Goal: Transaction & Acquisition: Purchase product/service

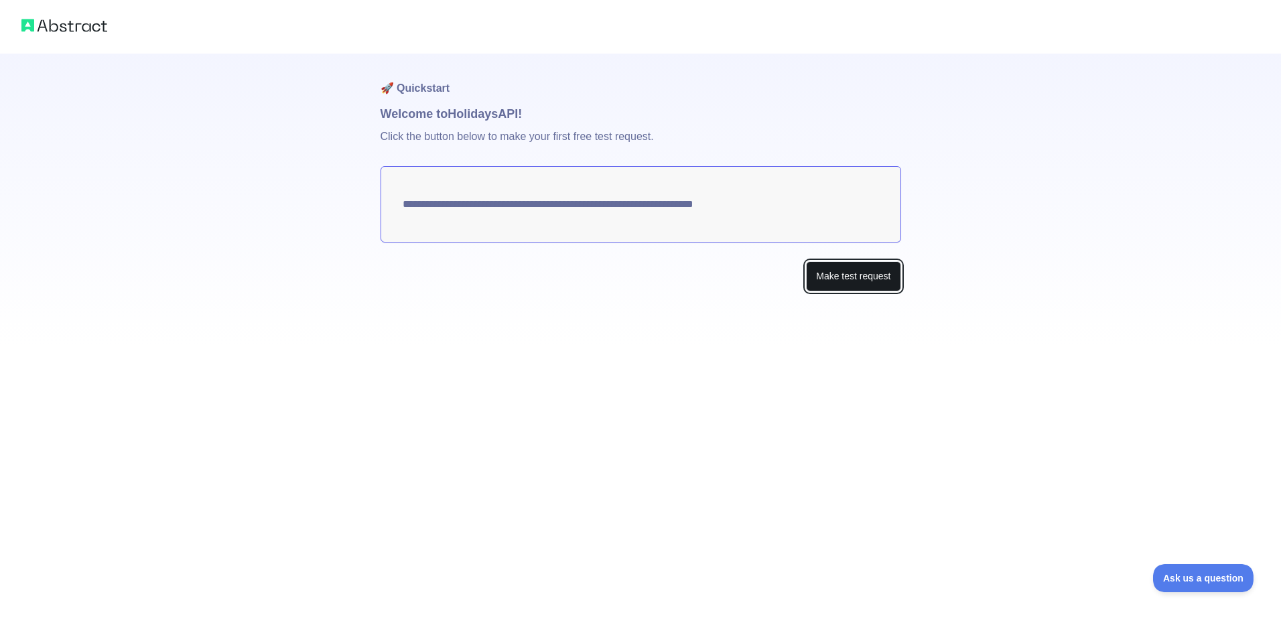
click at [825, 289] on button "Make test request" at bounding box center [853, 276] width 94 height 30
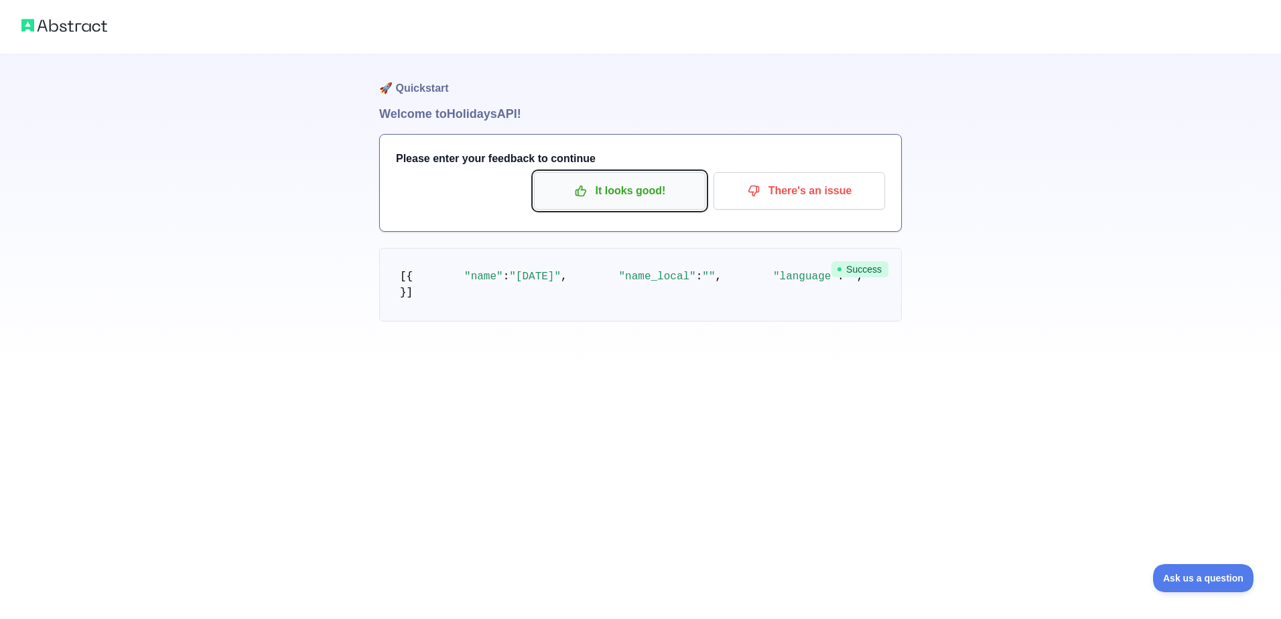
click at [611, 201] on p "It looks good!" at bounding box center [619, 191] width 151 height 23
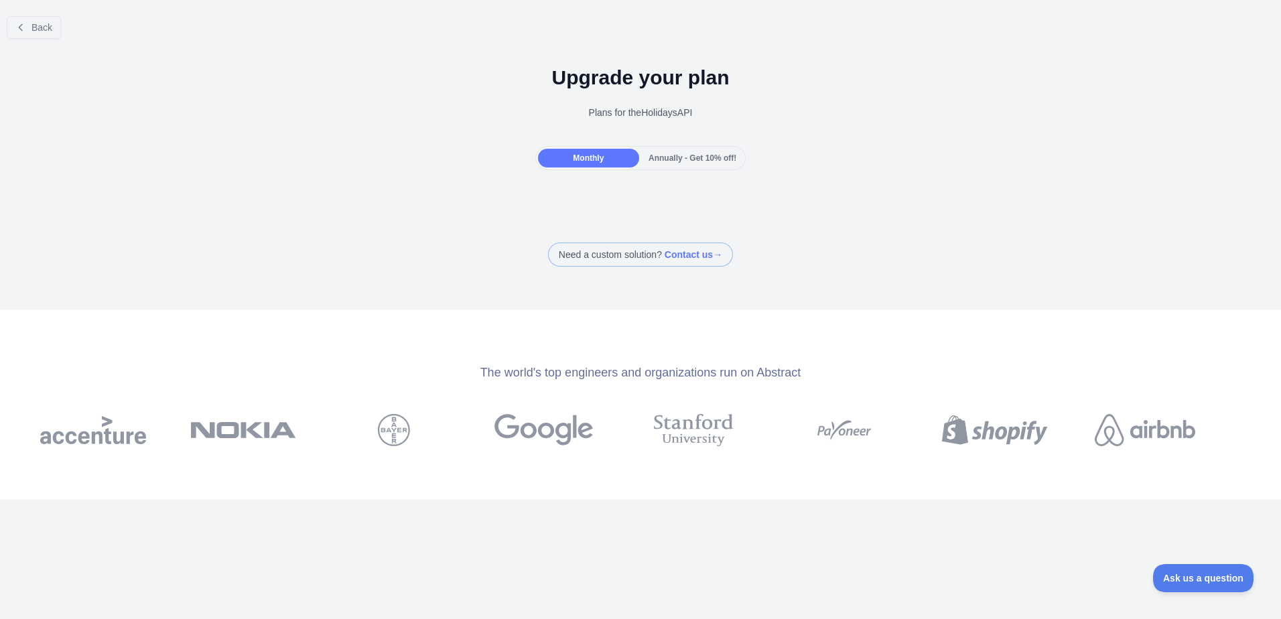
click at [665, 159] on span "Annually - Get 10% off!" at bounding box center [693, 157] width 88 height 9
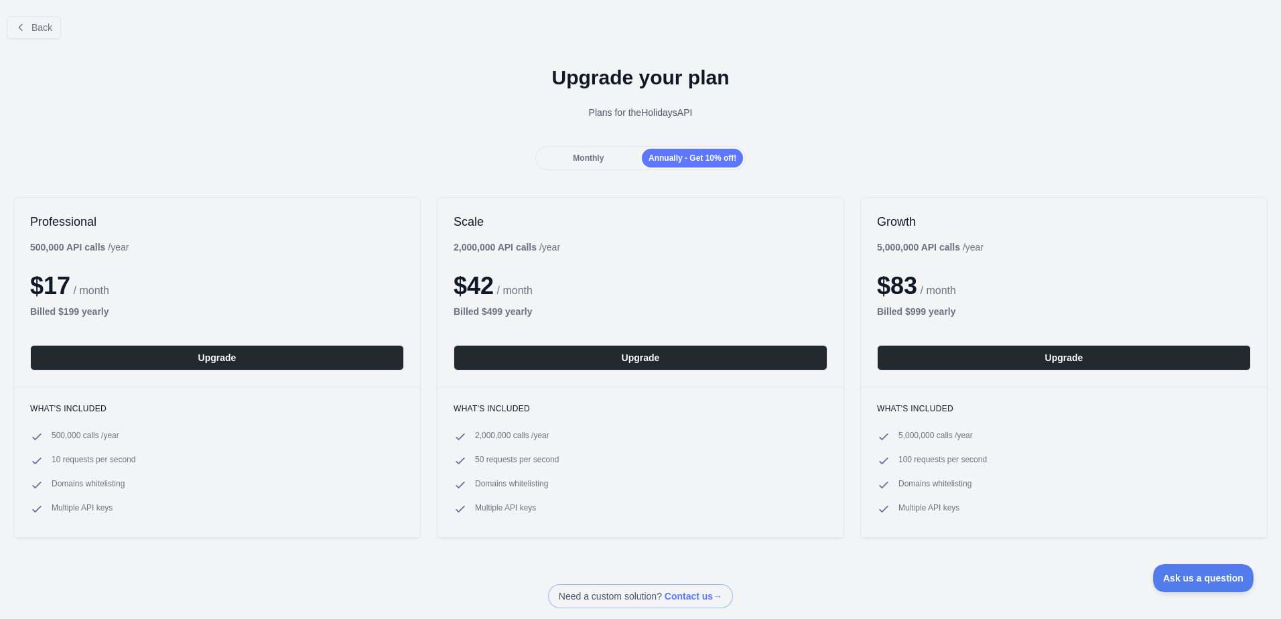
click at [584, 157] on span "Monthly" at bounding box center [588, 157] width 31 height 9
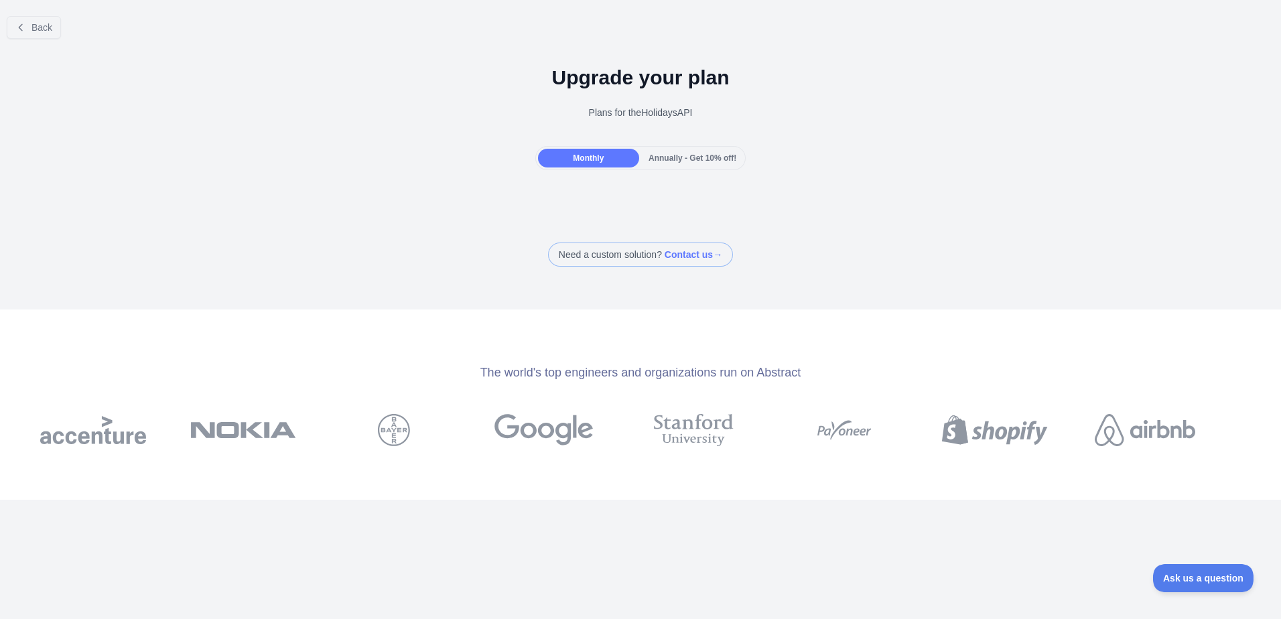
click at [671, 166] on div "Annually - Get 10% off!" at bounding box center [692, 158] width 101 height 19
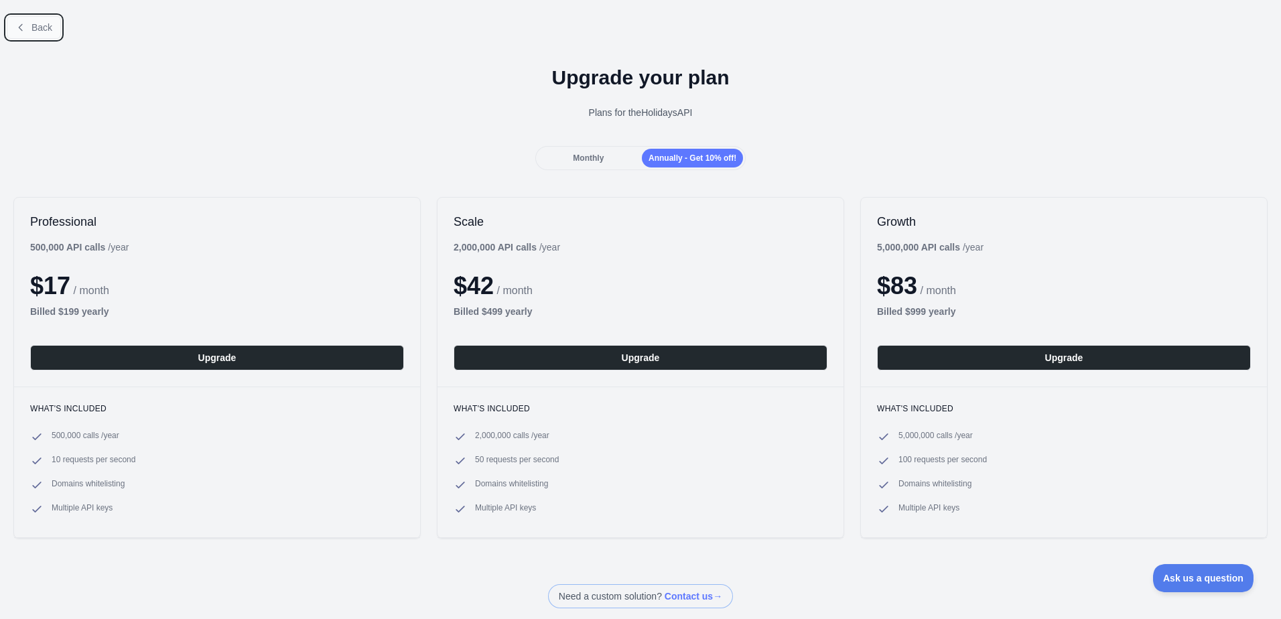
click at [42, 30] on span "Back" at bounding box center [41, 27] width 21 height 11
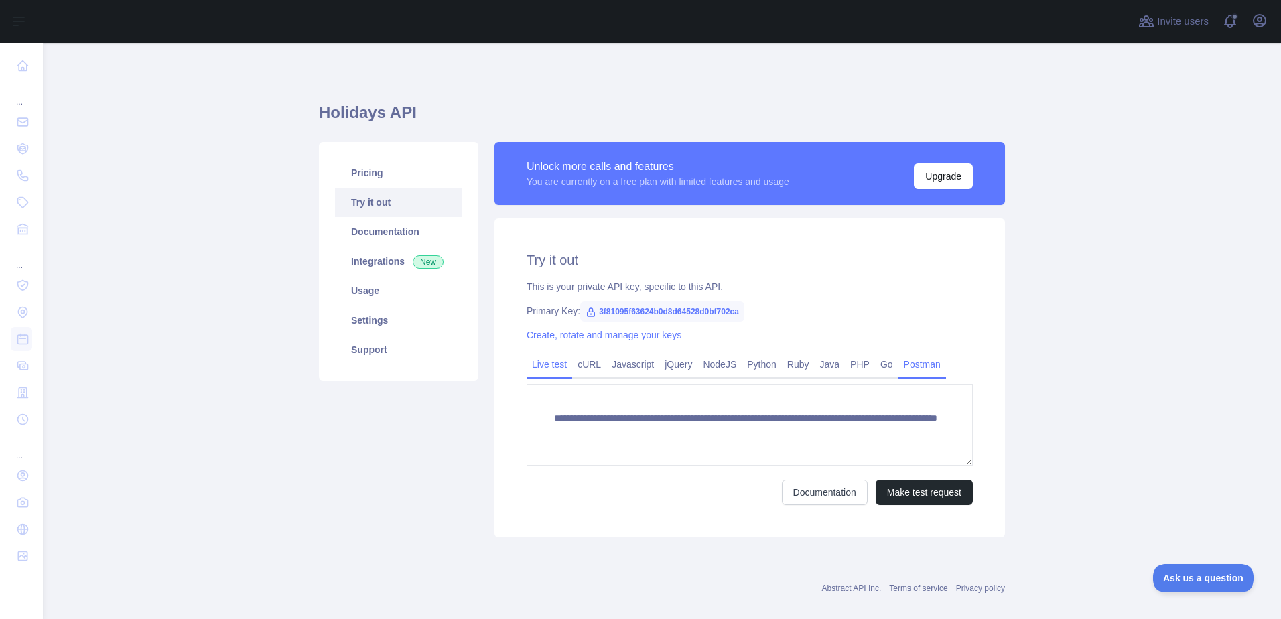
click at [907, 369] on link "Postman" at bounding box center [923, 364] width 48 height 21
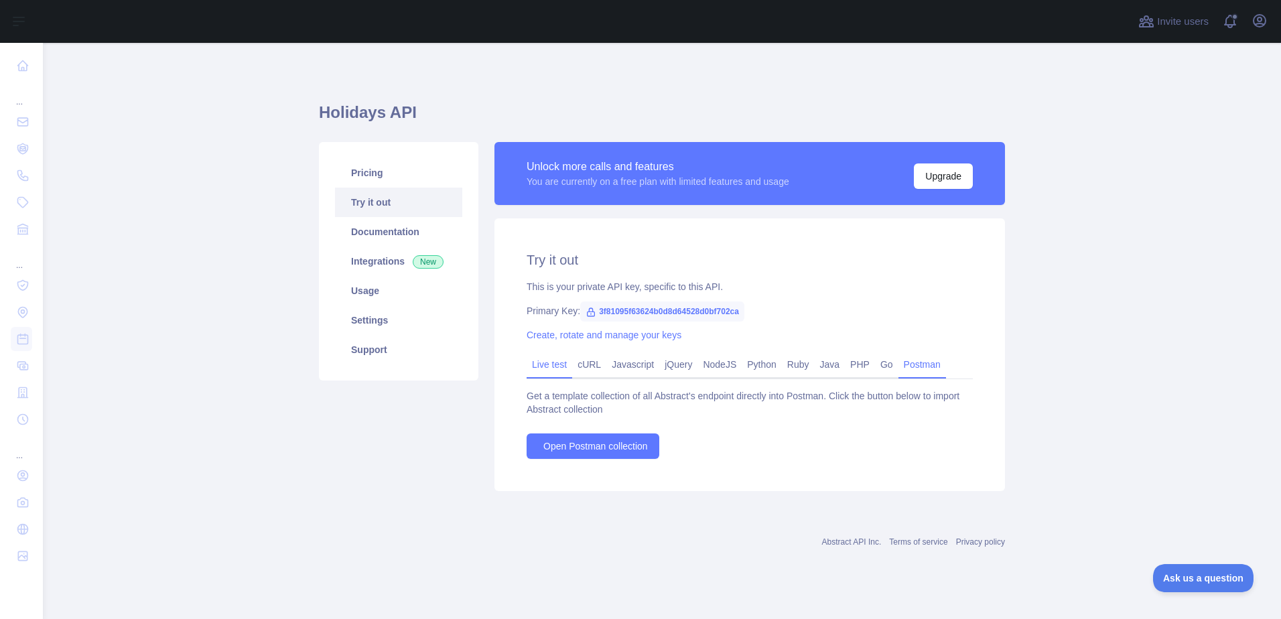
click at [541, 366] on link "Live test" at bounding box center [550, 364] width 46 height 21
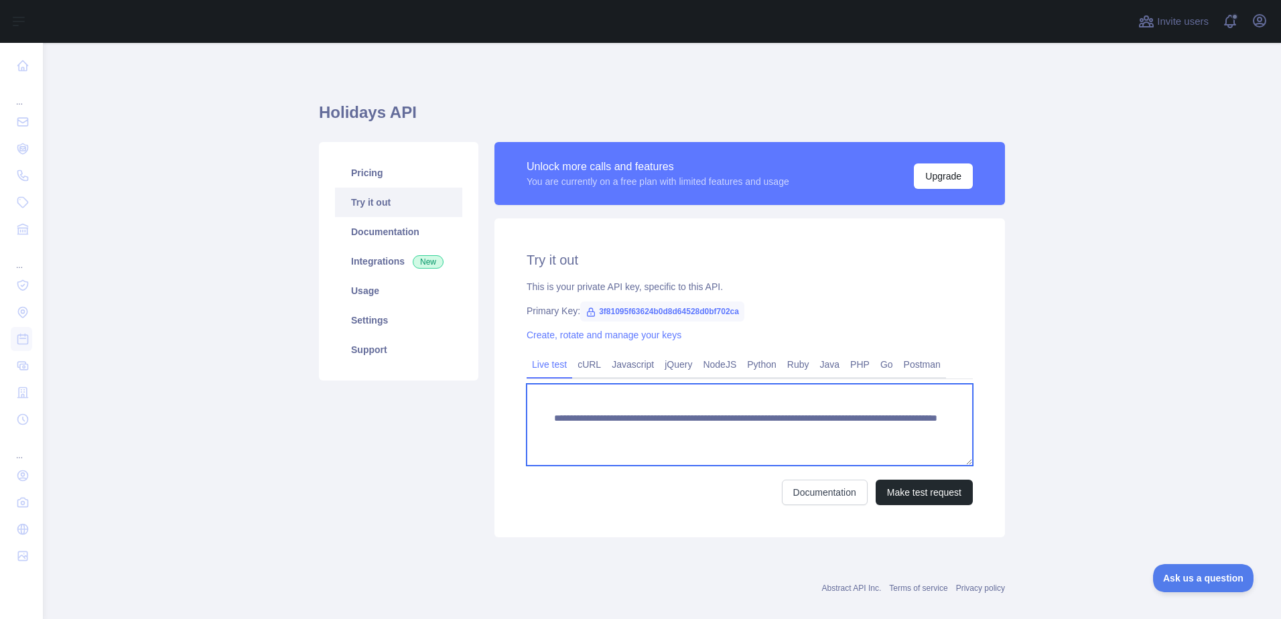
click at [826, 433] on textarea "**********" at bounding box center [750, 425] width 446 height 82
drag, startPoint x: 852, startPoint y: 432, endPoint x: 866, endPoint y: 443, distance: 17.2
click at [866, 443] on textarea "**********" at bounding box center [750, 425] width 446 height 82
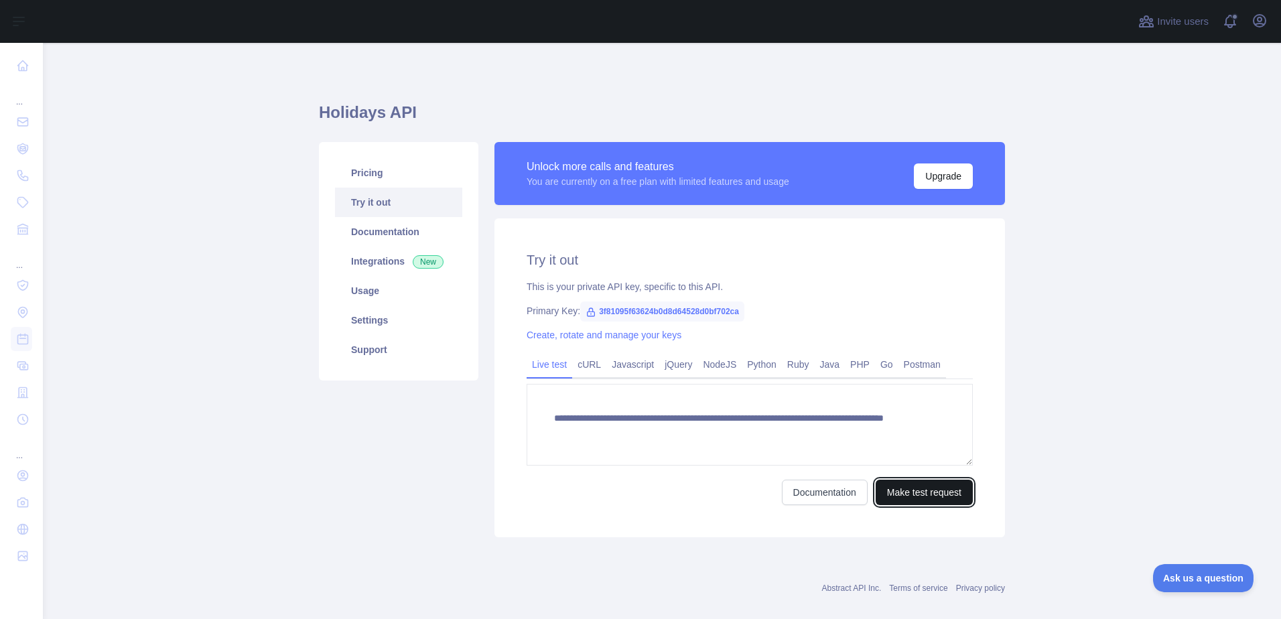
click at [909, 493] on button "Make test request" at bounding box center [924, 492] width 97 height 25
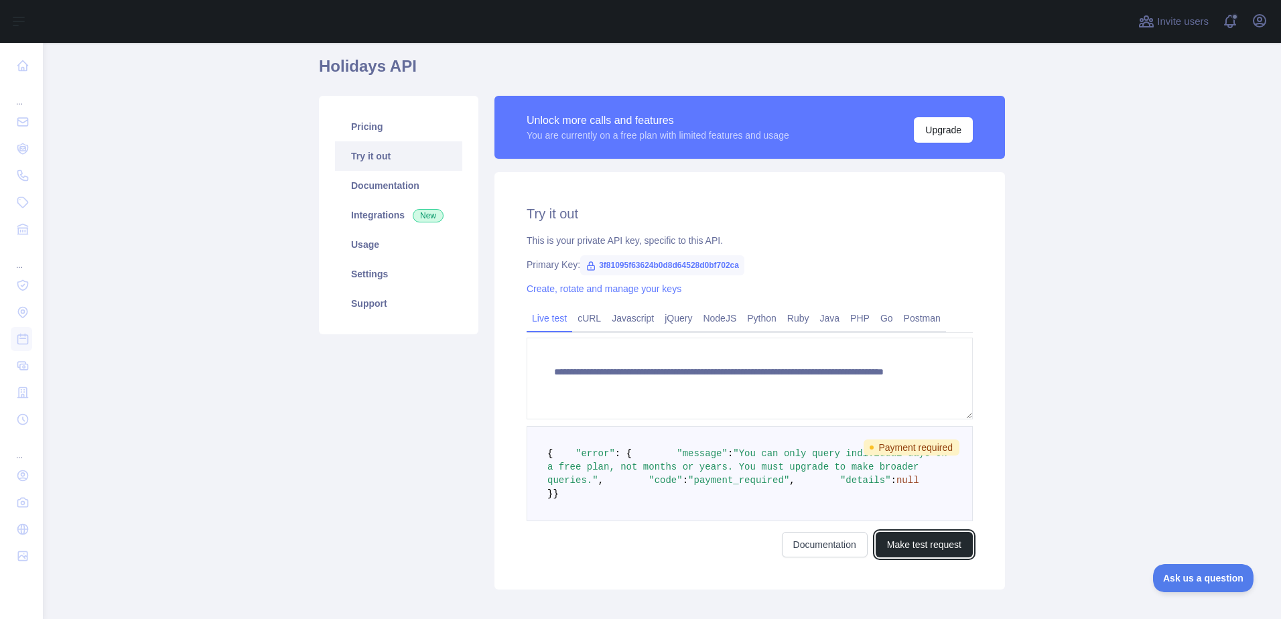
scroll to position [67, 0]
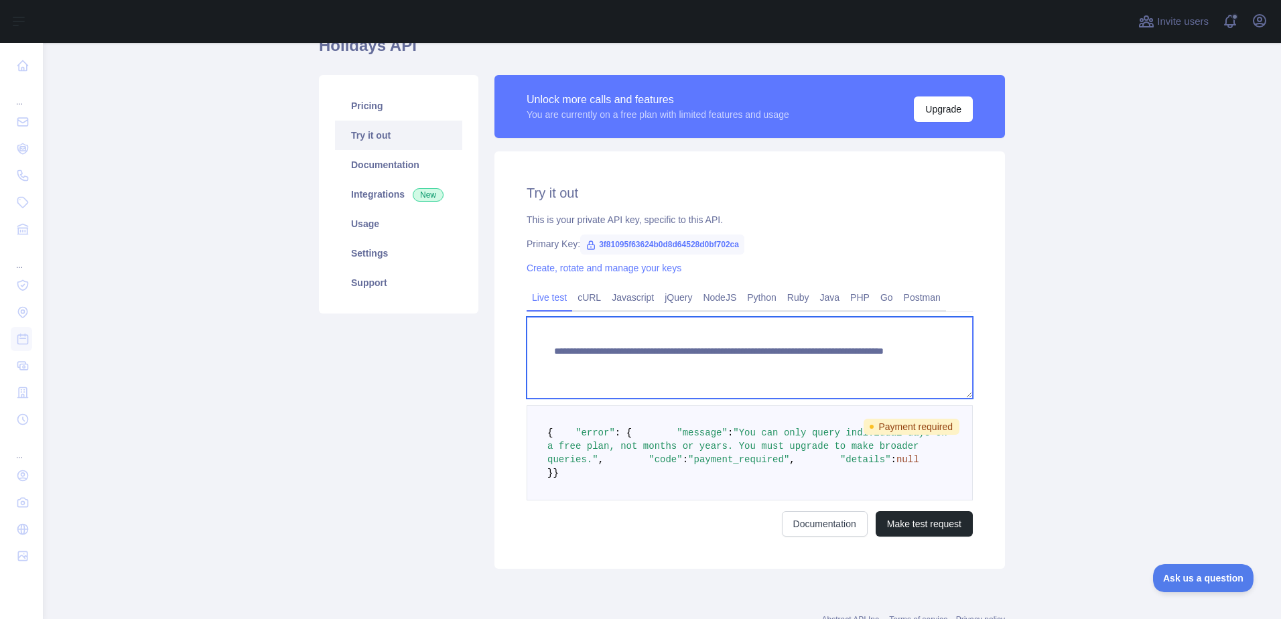
click at [877, 372] on textarea "**********" at bounding box center [750, 358] width 446 height 82
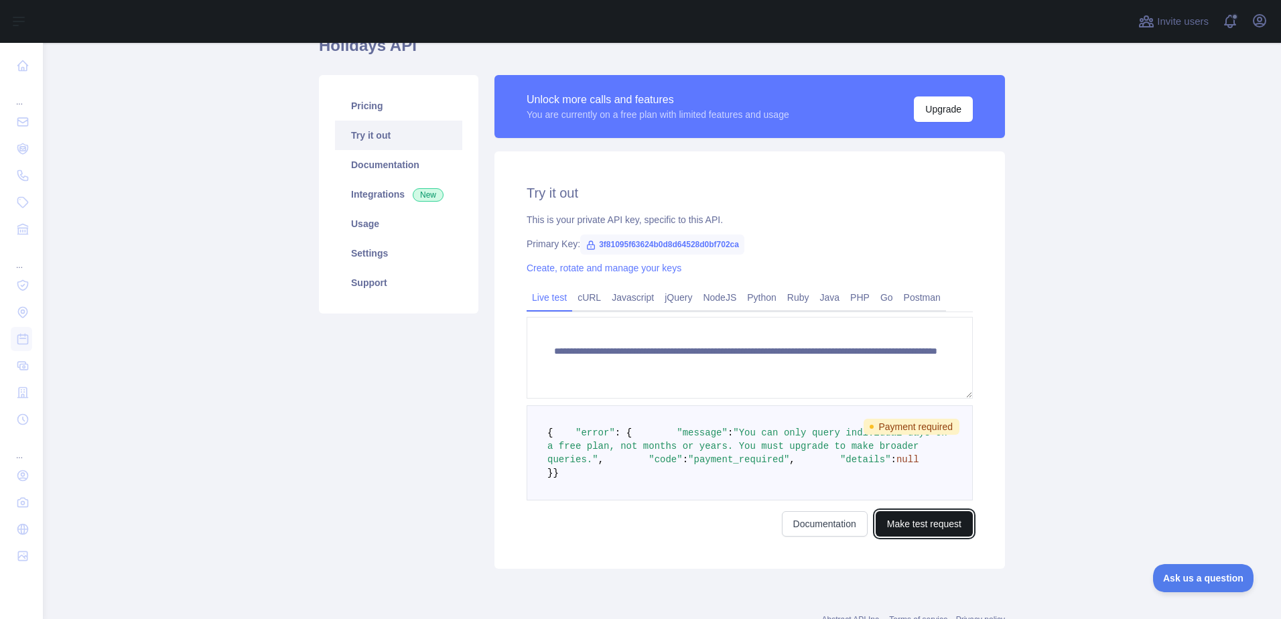
click at [901, 537] on button "Make test request" at bounding box center [924, 523] width 97 height 25
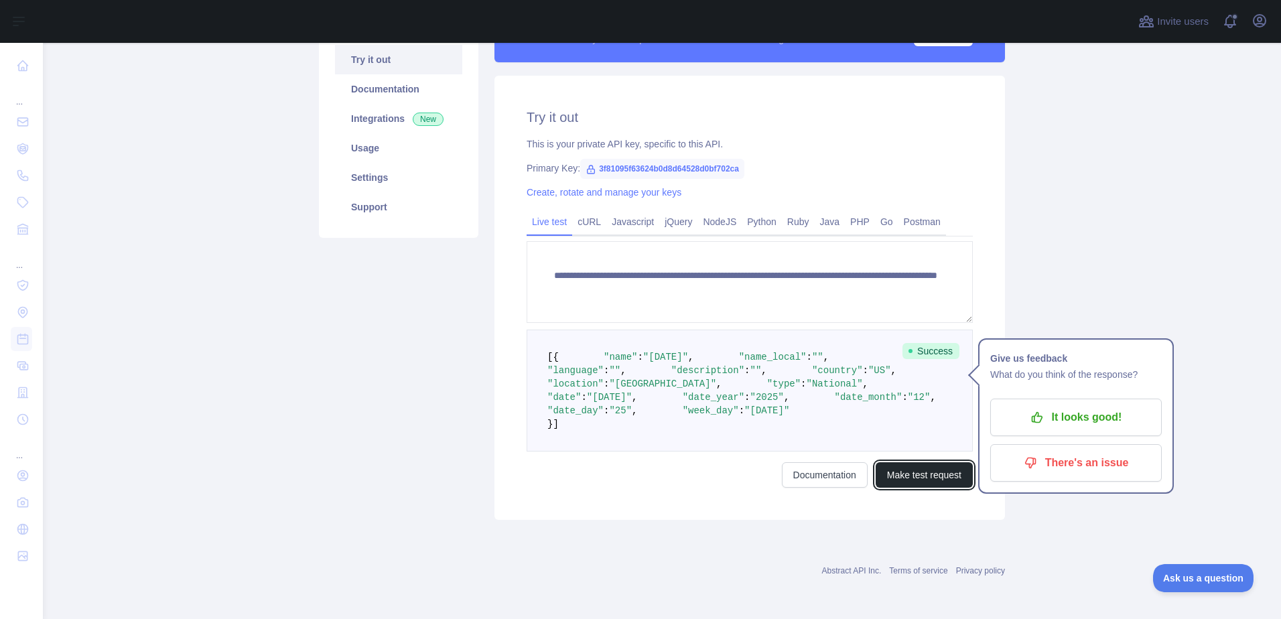
scroll to position [277, 0]
click at [1079, 406] on p "It looks good!" at bounding box center [1075, 417] width 151 height 23
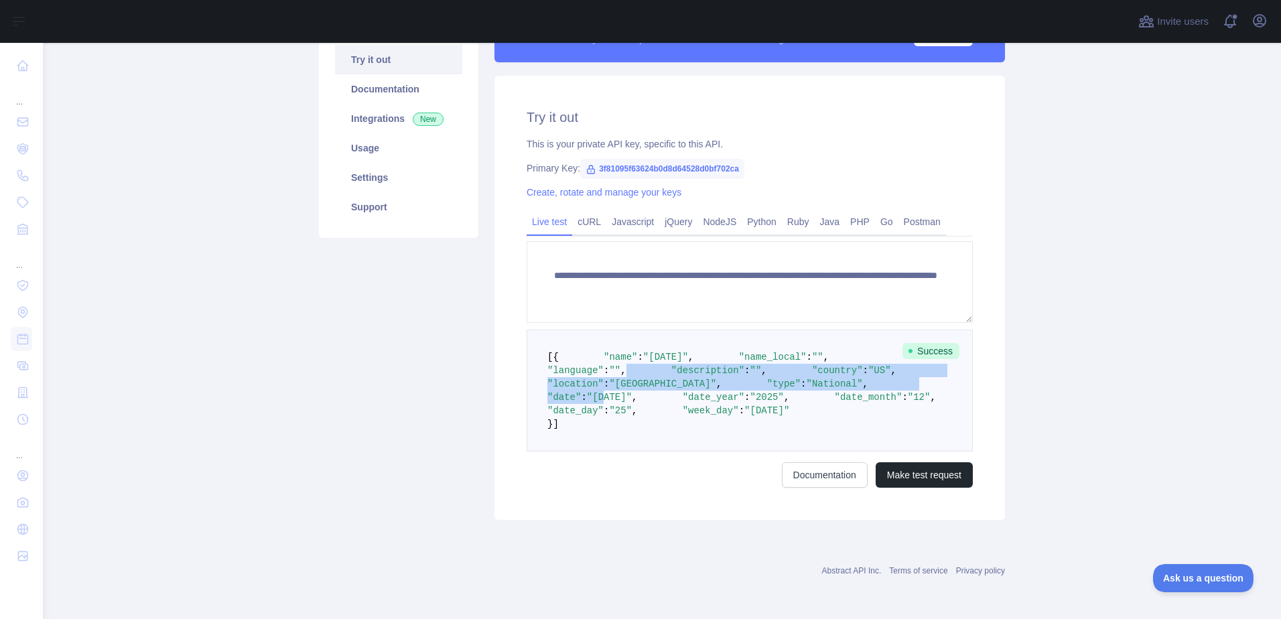
drag, startPoint x: 721, startPoint y: 277, endPoint x: 641, endPoint y: 348, distance: 106.8
click at [641, 348] on pre "[ { "name" : "[DATE]" , "name_local" : "" , "language" : "" , "description" : "…" at bounding box center [750, 391] width 446 height 122
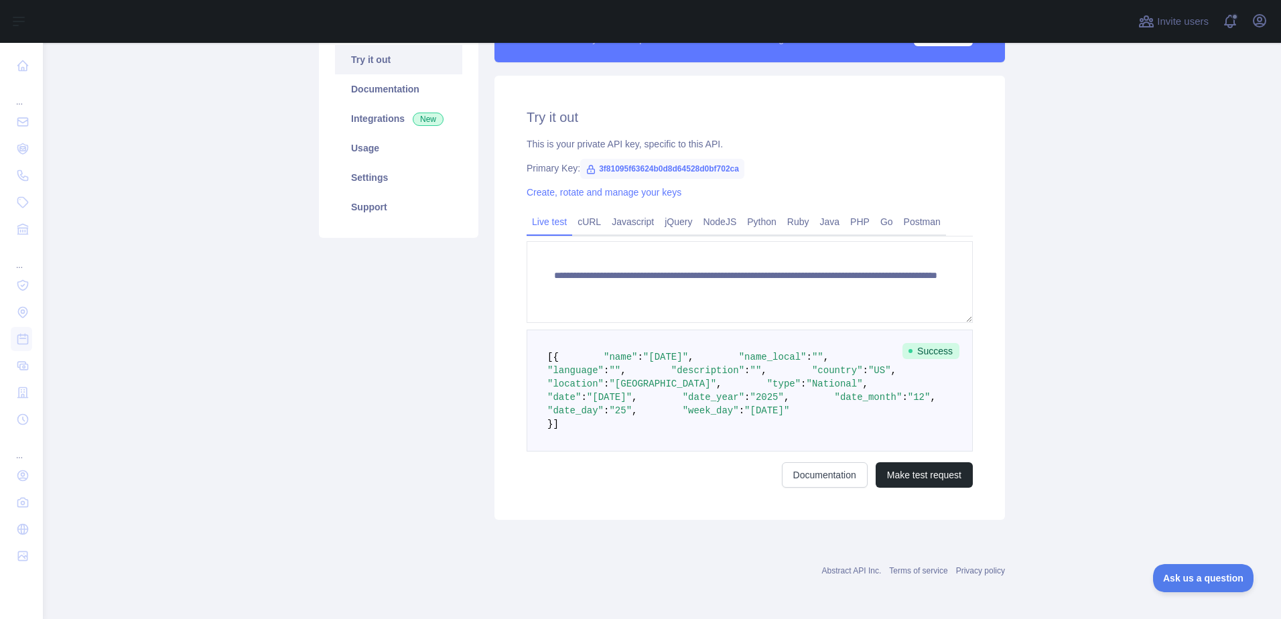
click at [828, 379] on pre "[ { "name" : "[DATE]" , "name_local" : "" , "language" : "" , "description" : "…" at bounding box center [750, 391] width 446 height 122
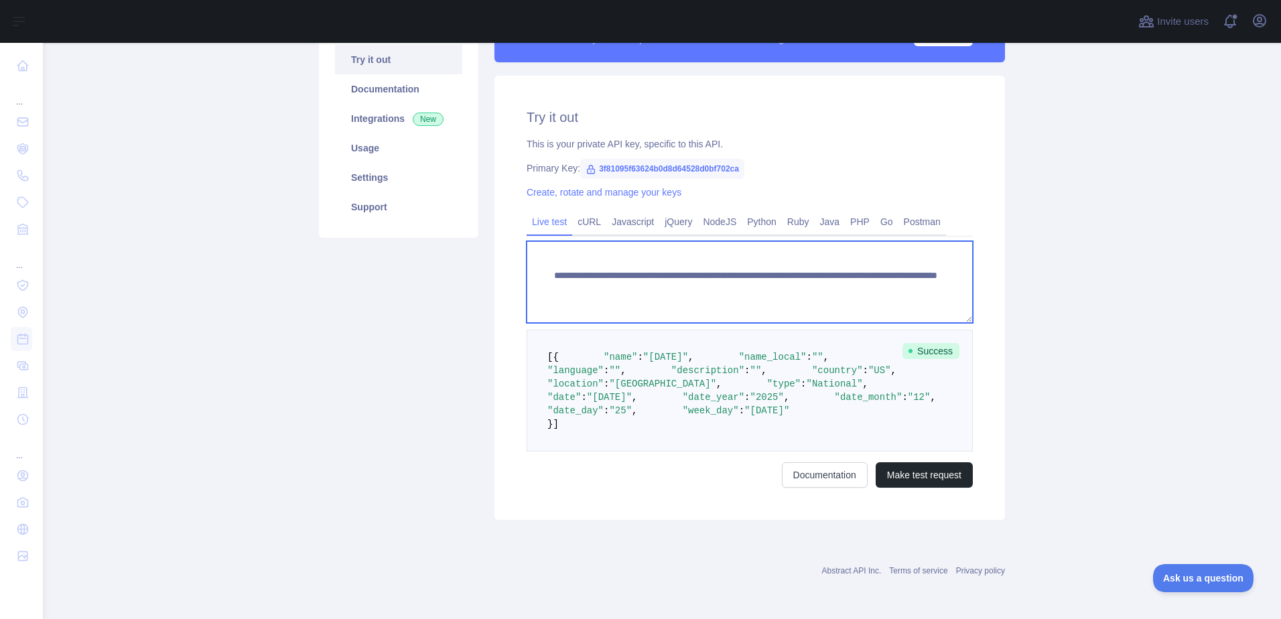
click at [897, 241] on textarea "**********" at bounding box center [750, 282] width 446 height 82
click at [592, 241] on textarea "**********" at bounding box center [750, 282] width 446 height 82
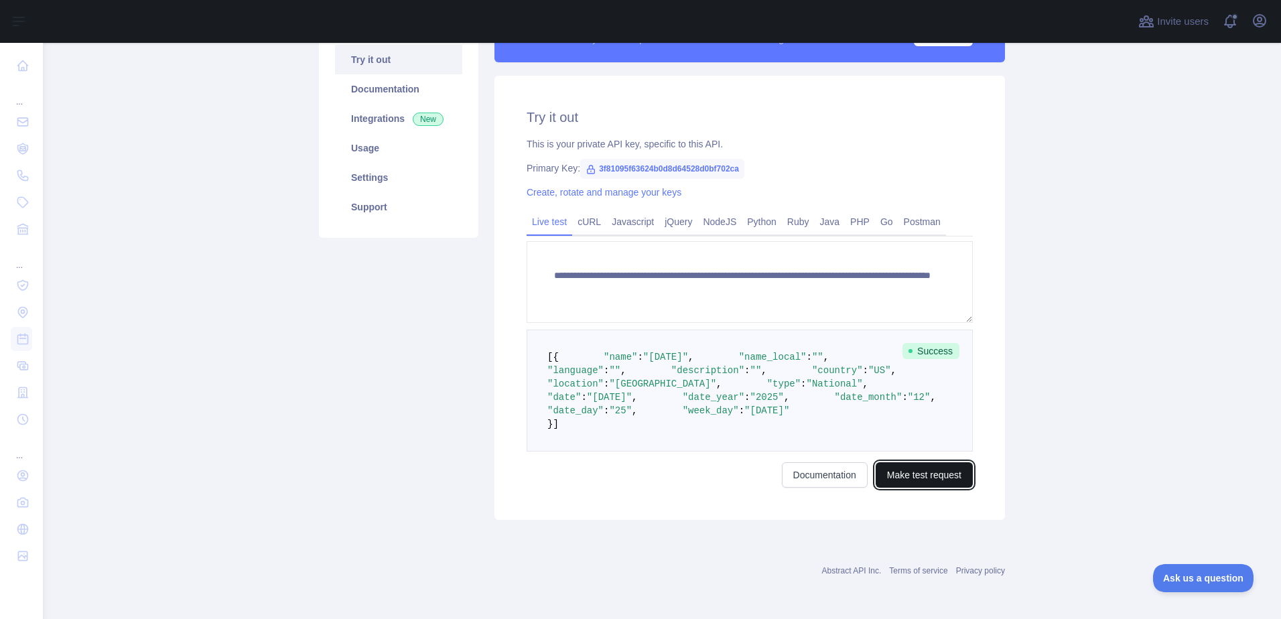
click at [898, 470] on button "Make test request" at bounding box center [924, 474] width 97 height 25
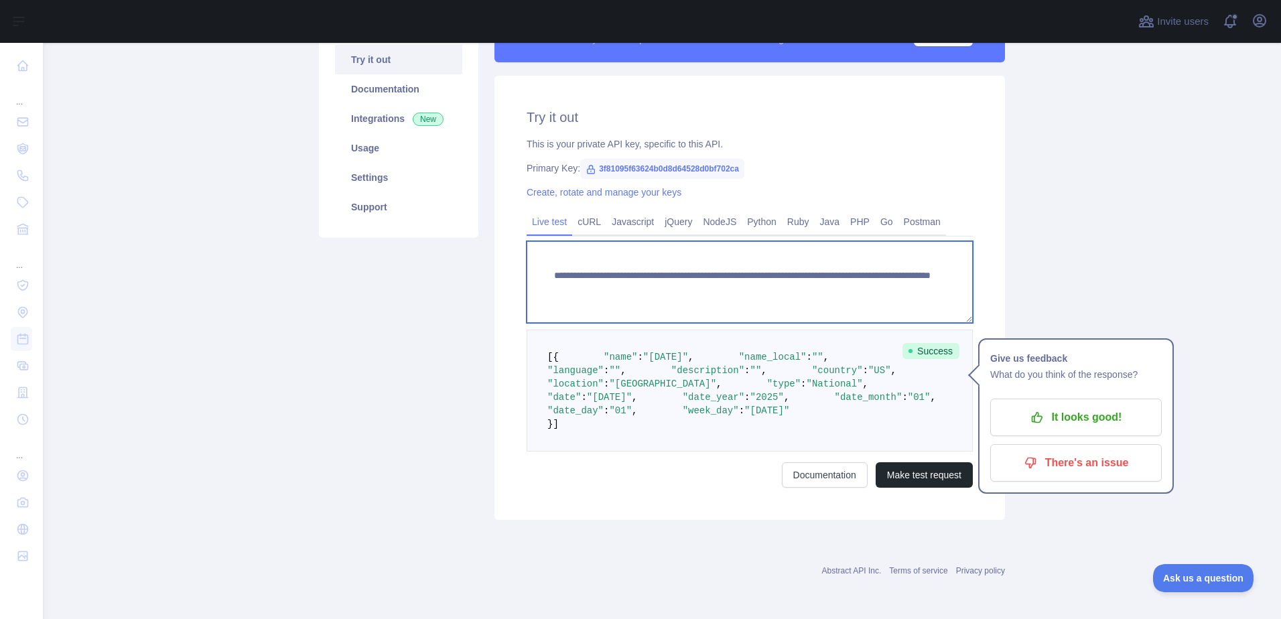
drag, startPoint x: 846, startPoint y: 154, endPoint x: 853, endPoint y: 162, distance: 10.9
click at [853, 241] on textarea "**********" at bounding box center [750, 282] width 446 height 82
type textarea "**********"
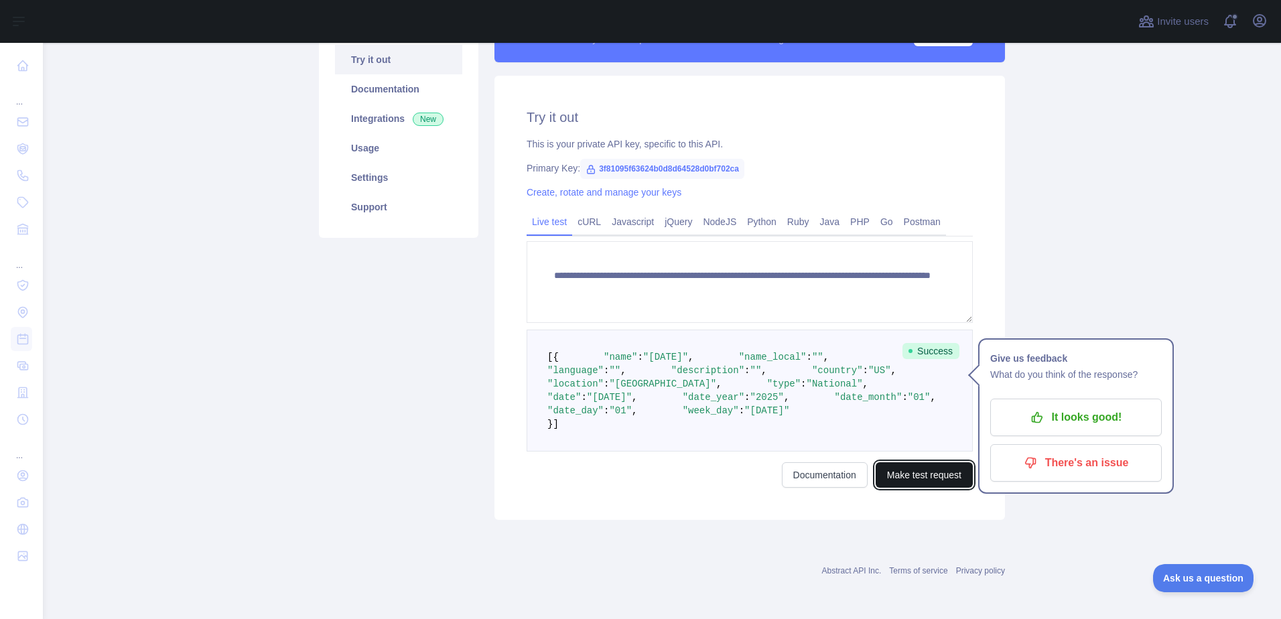
click at [906, 476] on button "Make test request" at bounding box center [924, 474] width 97 height 25
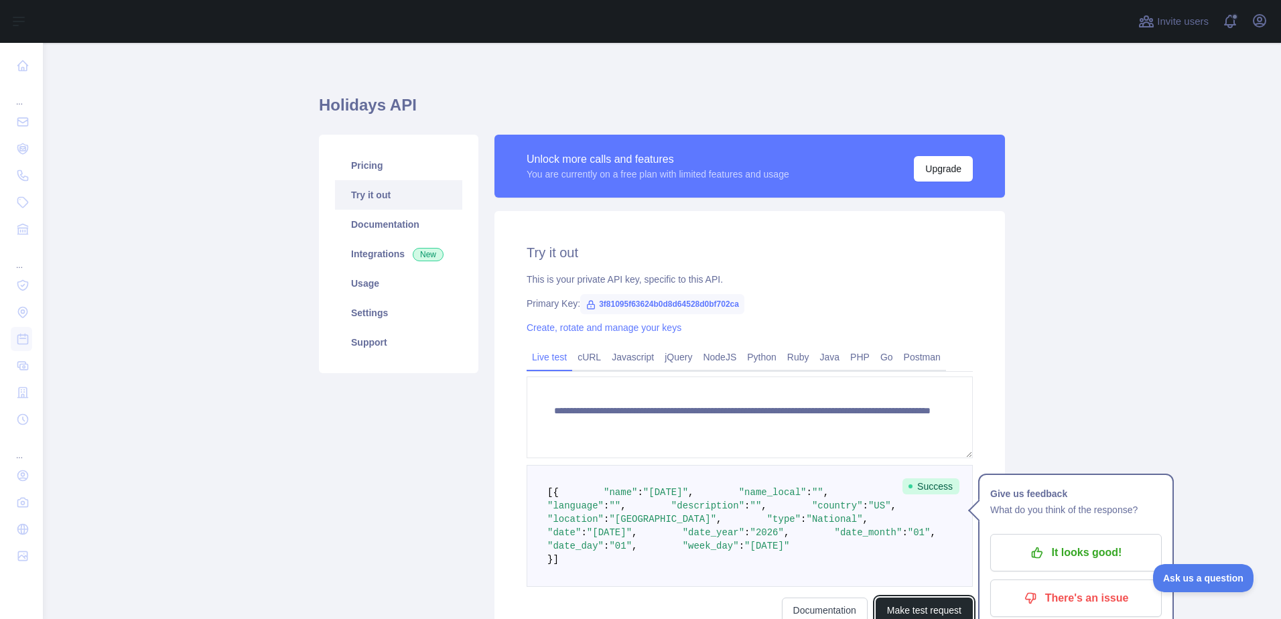
scroll to position [0, 0]
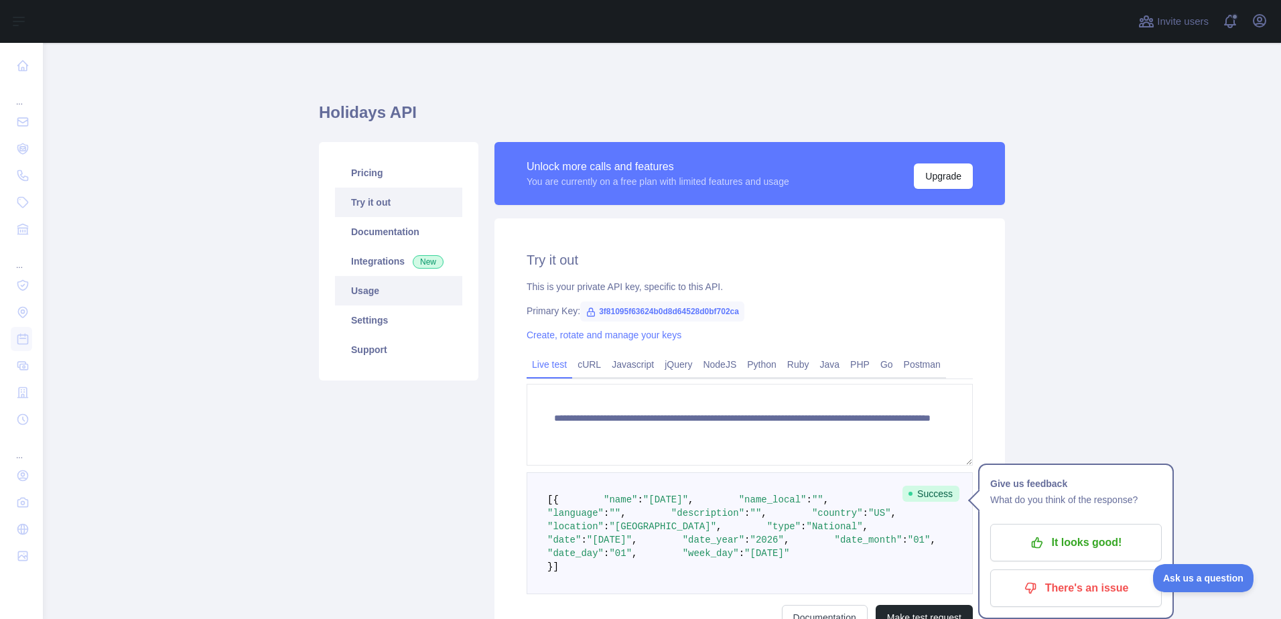
click at [395, 286] on link "Usage" at bounding box center [398, 290] width 127 height 29
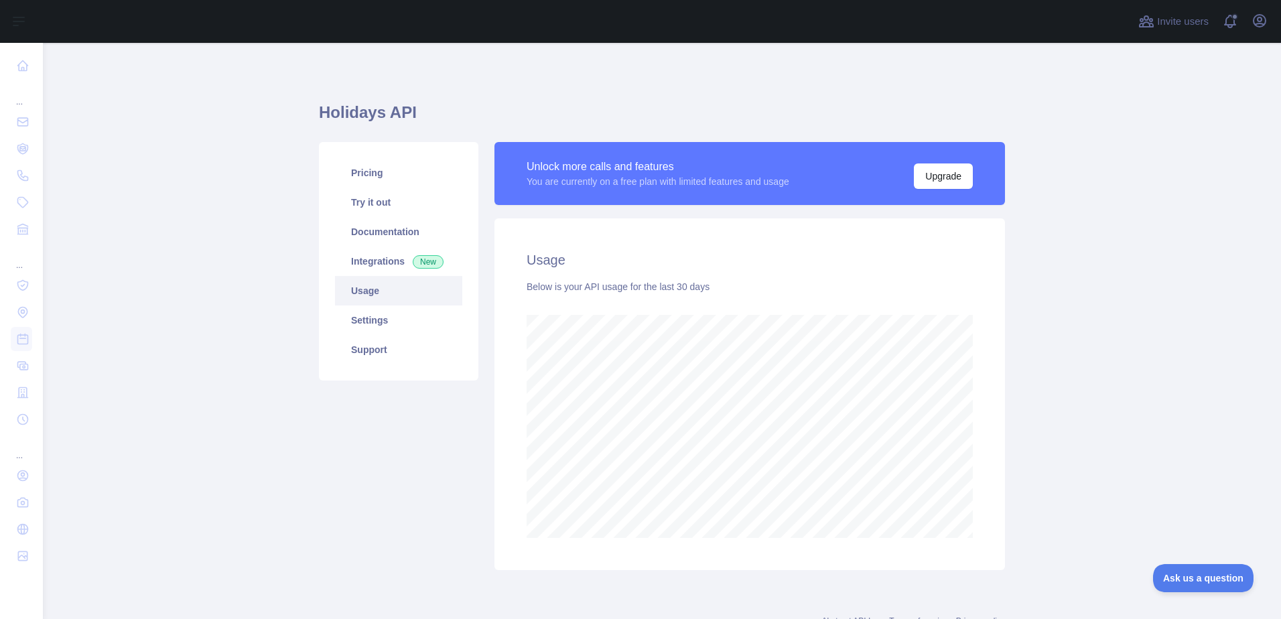
scroll to position [576, 1228]
click at [410, 319] on link "Settings" at bounding box center [398, 320] width 127 height 29
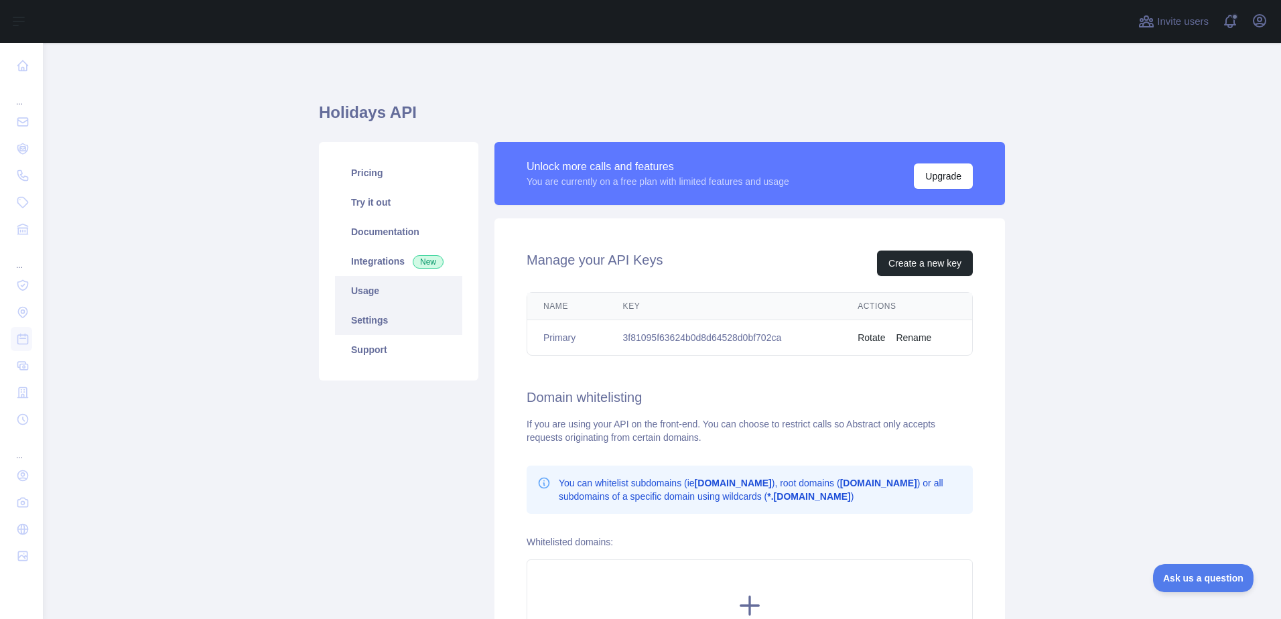
click at [376, 292] on link "Usage" at bounding box center [398, 290] width 127 height 29
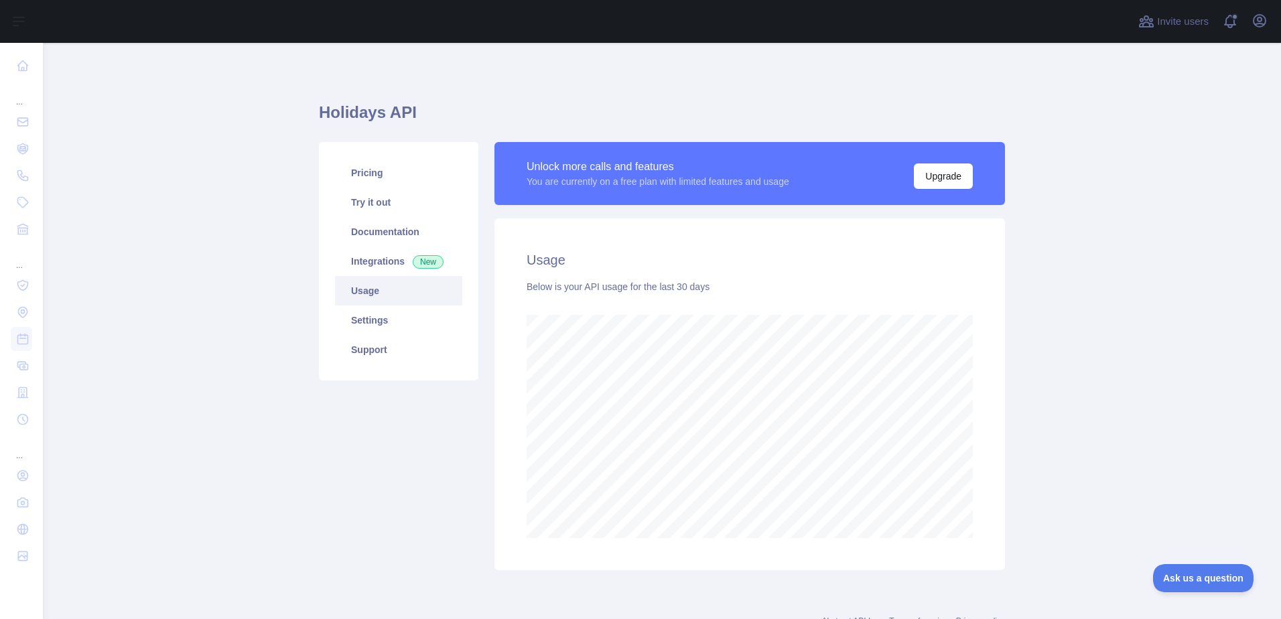
scroll to position [576, 1228]
click at [386, 340] on link "Support" at bounding box center [398, 349] width 127 height 29
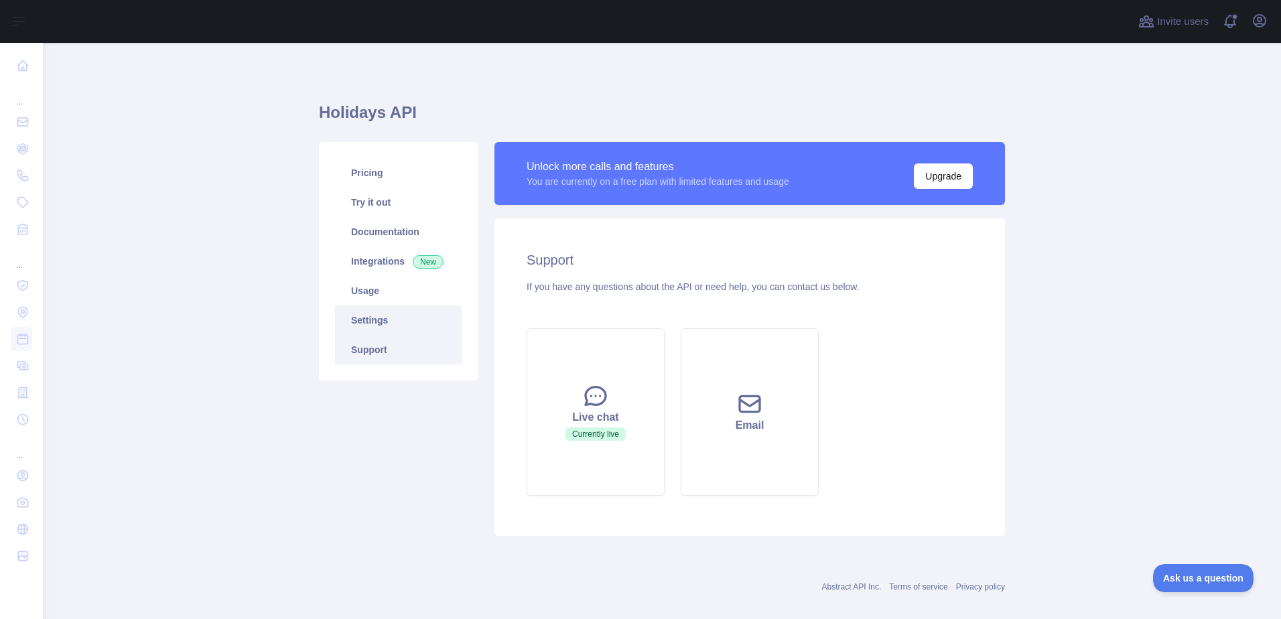
click at [379, 312] on link "Settings" at bounding box center [398, 320] width 127 height 29
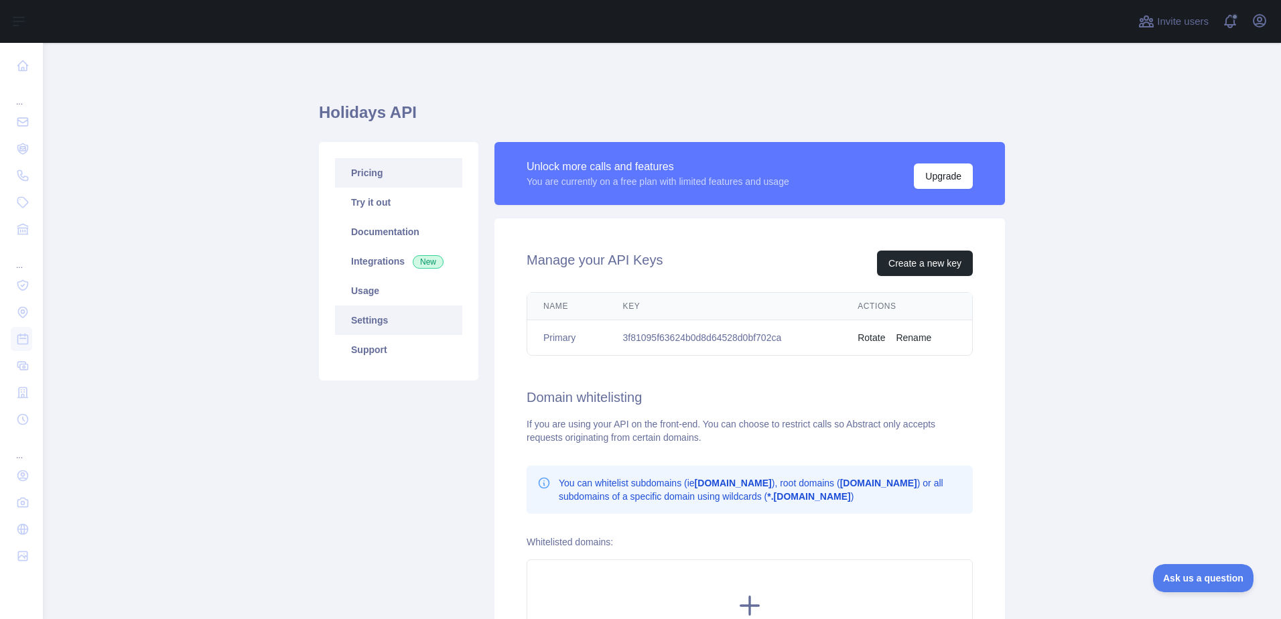
click at [378, 176] on link "Pricing" at bounding box center [398, 172] width 127 height 29
